Goal: Task Accomplishment & Management: Manage account settings

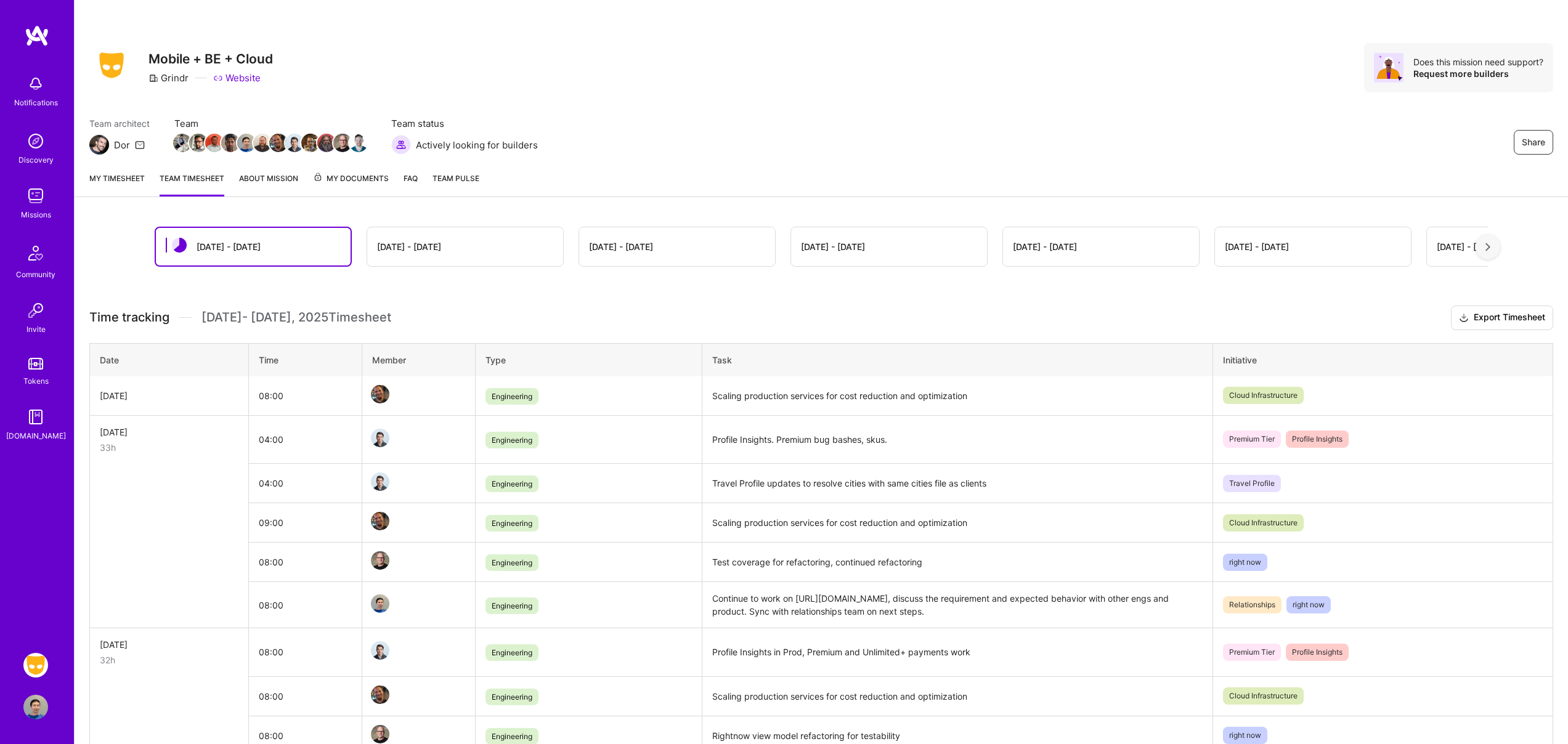
click at [126, 178] on link "My timesheet" at bounding box center [117, 184] width 55 height 25
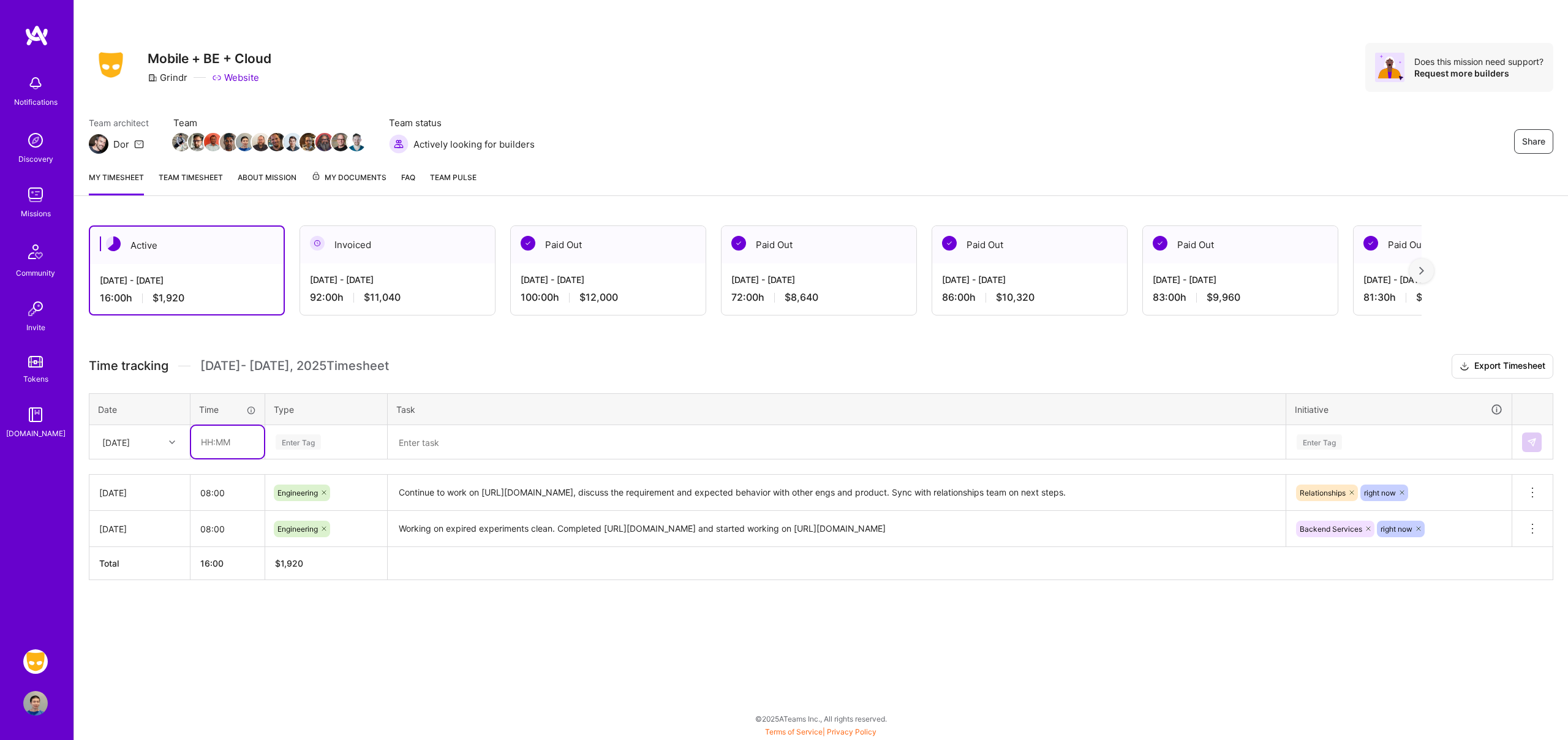
click at [241, 436] on input "text" at bounding box center [228, 442] width 73 height 32
type input "08:00"
type input "engi"
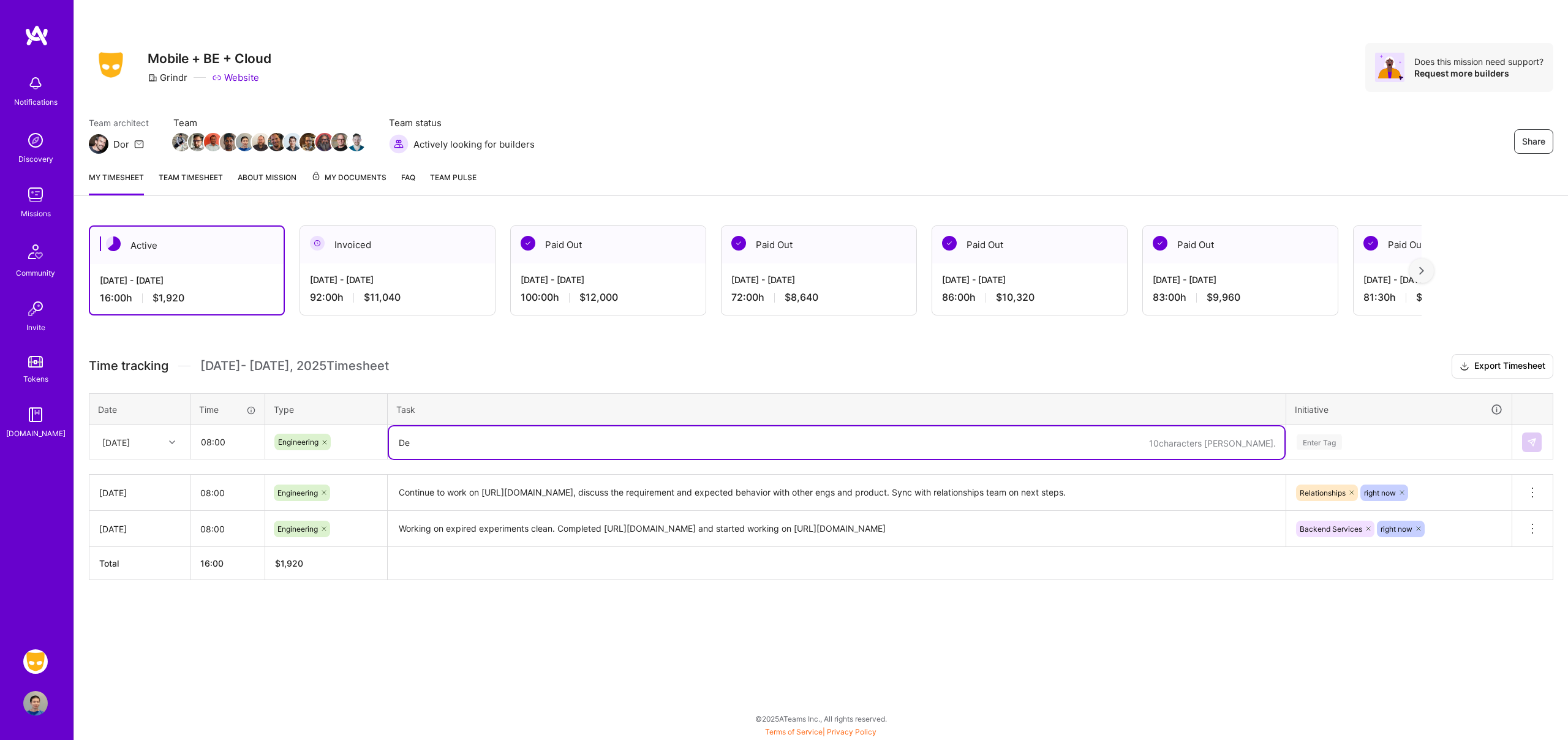
type textarea "D"
type textarea "Wrap up experiments cleaning. Deploy several services and monitor. Work on addi…"
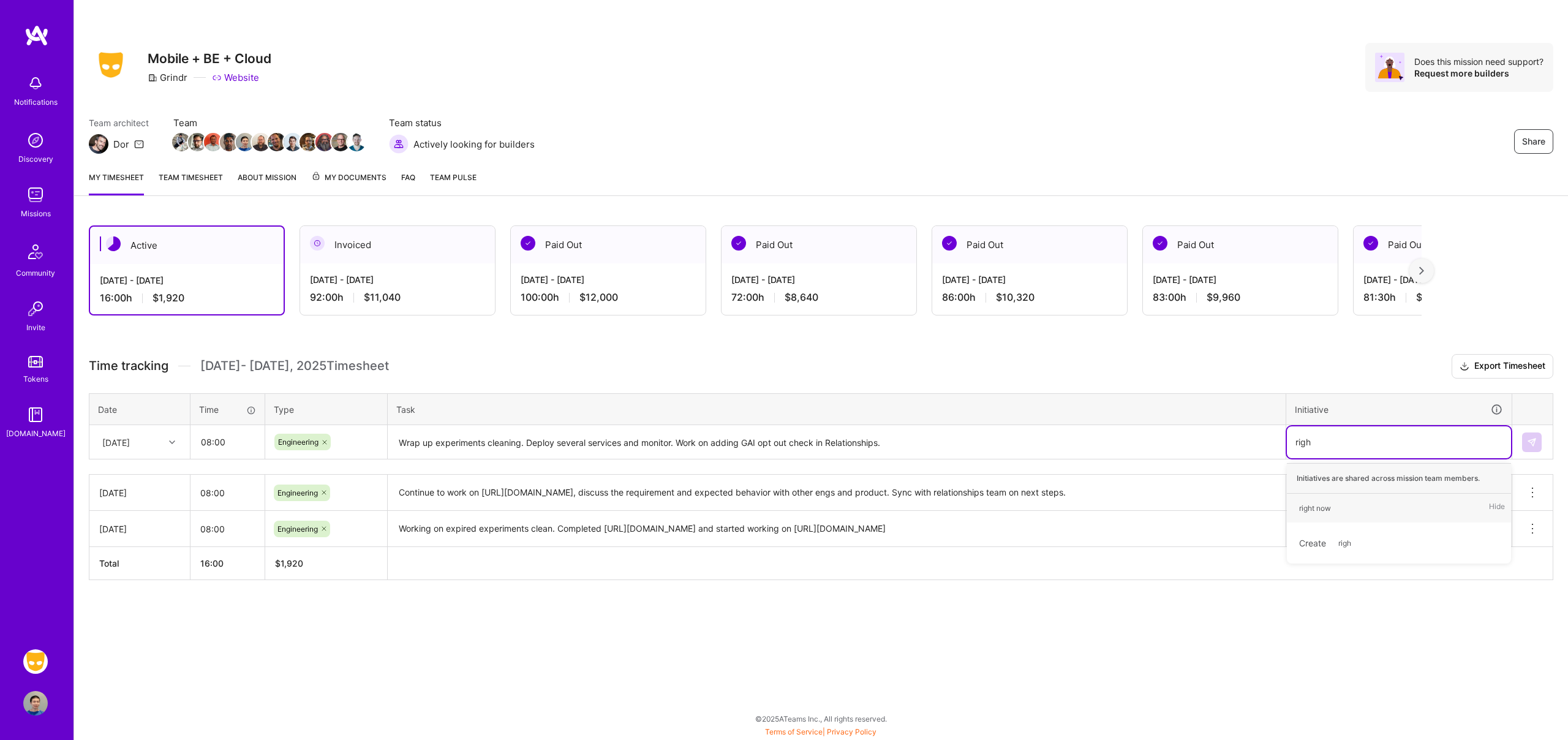
type input "right"
type input "relation"
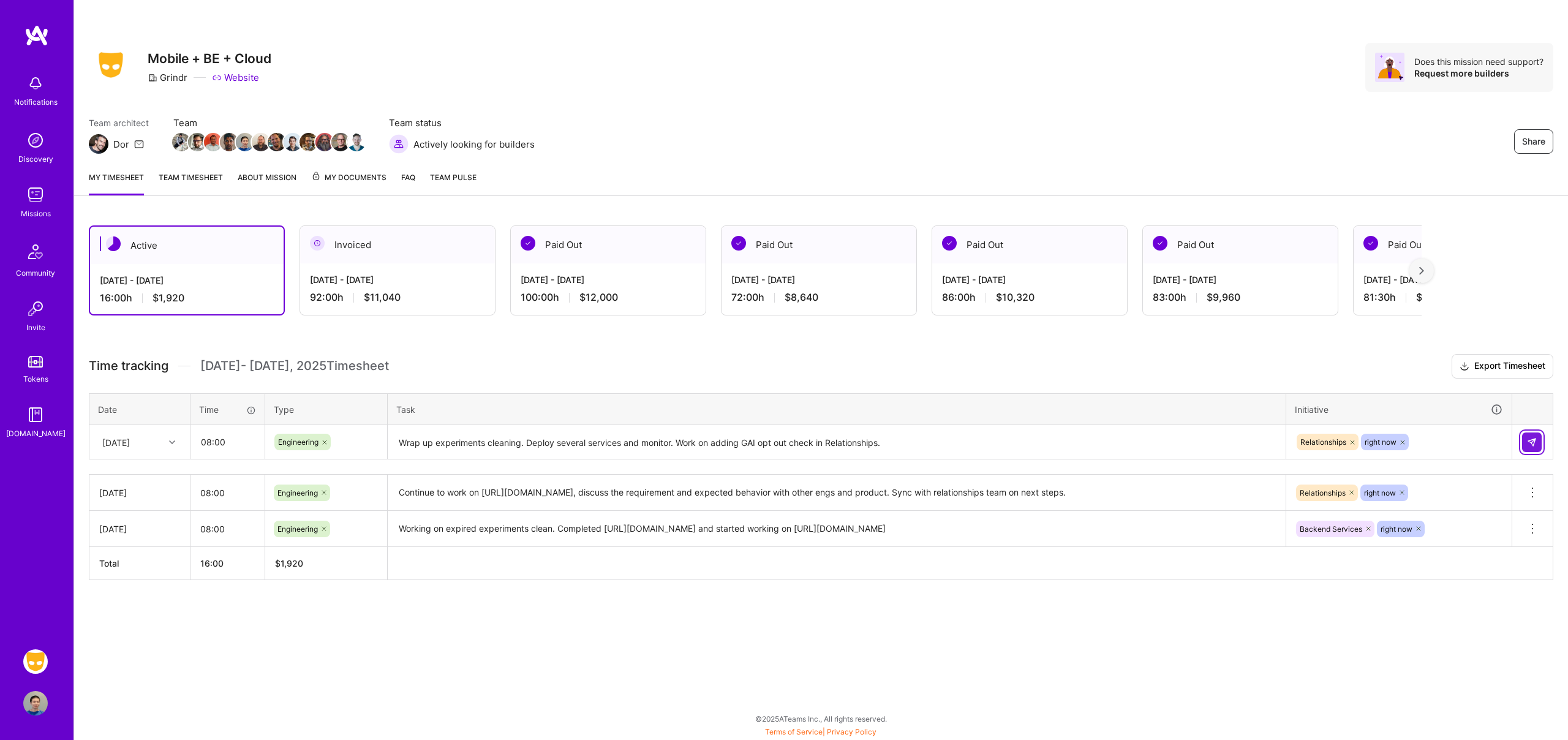
click at [1534, 445] on img at bounding box center [1532, 443] width 10 height 10
